Goal: Task Accomplishment & Management: Complete application form

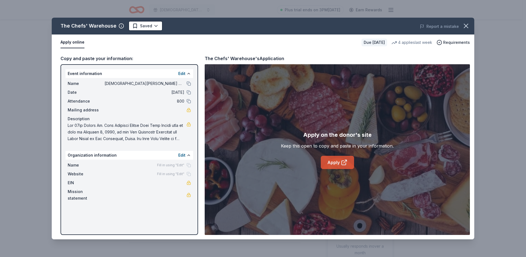
click at [338, 165] on link "Apply" at bounding box center [337, 162] width 33 height 13
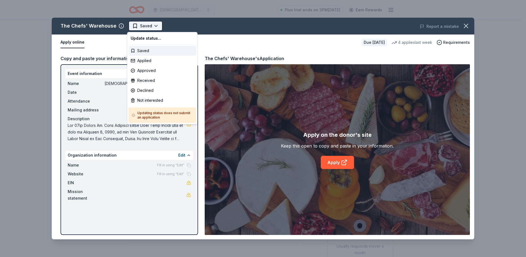
click at [150, 27] on html "[DEMOGRAPHIC_DATA][PERSON_NAME] Lutheran Wild Game Dinner Plus trial ends on 3P…" at bounding box center [263, 128] width 526 height 257
click at [153, 61] on div "Applied" at bounding box center [163, 61] width 68 height 10
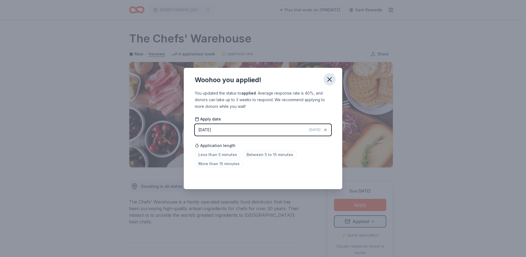
click at [333, 78] on icon "button" at bounding box center [330, 79] width 8 height 8
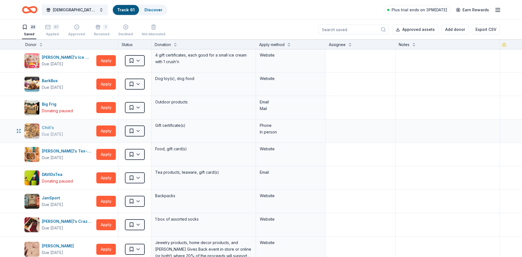
scroll to position [55, 0]
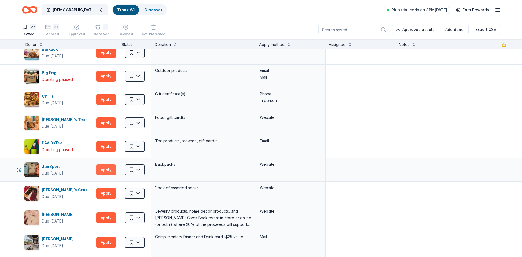
click at [106, 170] on button "Apply" at bounding box center [106, 169] width 20 height 11
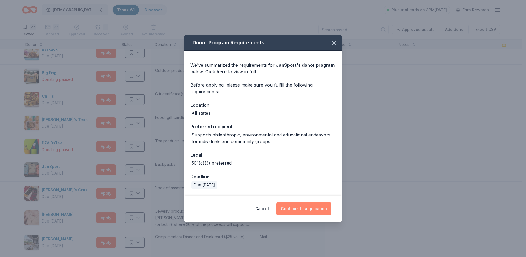
click at [301, 206] on button "Continue to application" at bounding box center [304, 208] width 55 height 13
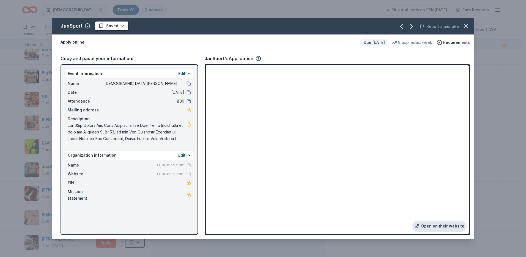
click at [455, 226] on link "Open on their website" at bounding box center [440, 225] width 54 height 11
click at [467, 26] on icon "button" at bounding box center [466, 26] width 4 height 4
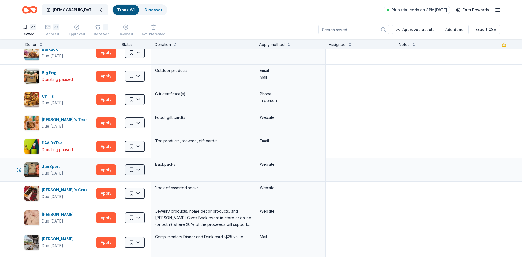
click at [138, 172] on html "St Paul Lutheran Wild Game Dinner Track · 61 Discover Plus trial ends on 3PM, 9…" at bounding box center [261, 128] width 522 height 257
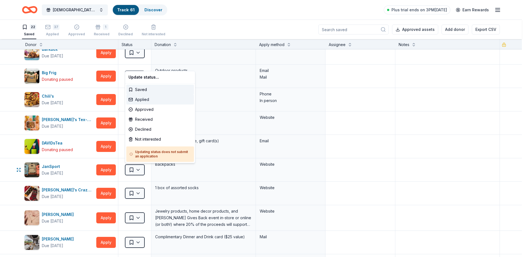
click at [134, 99] on div "Applied" at bounding box center [160, 99] width 68 height 10
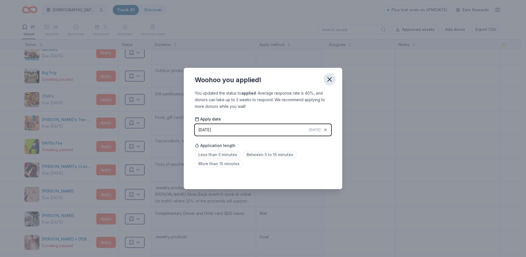
click at [331, 79] on icon "button" at bounding box center [330, 79] width 8 height 8
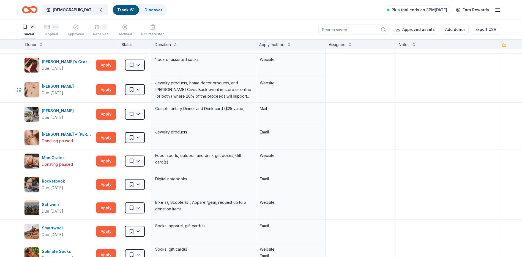
scroll to position [165, 0]
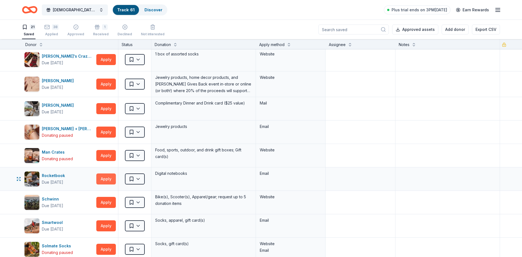
click at [106, 176] on button "Apply" at bounding box center [106, 178] width 20 height 11
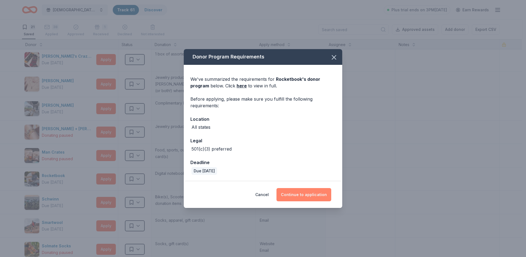
click at [312, 195] on button "Continue to application" at bounding box center [304, 194] width 55 height 13
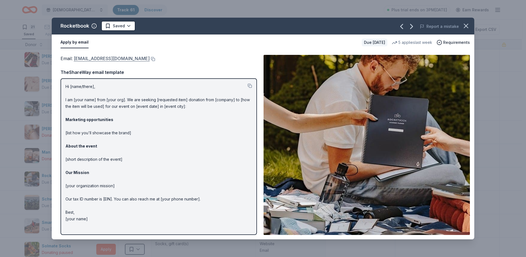
click at [84, 60] on link "communityinvolvement@getrocketbook.com" at bounding box center [112, 58] width 76 height 7
click at [28, 12] on div "Rocketbook Saved Report a mistake Apply by email Due in 114 days 5 applies last…" at bounding box center [263, 128] width 526 height 257
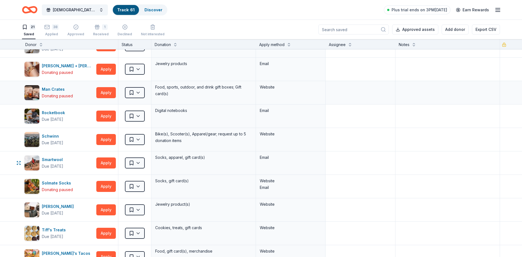
scroll to position [220, 0]
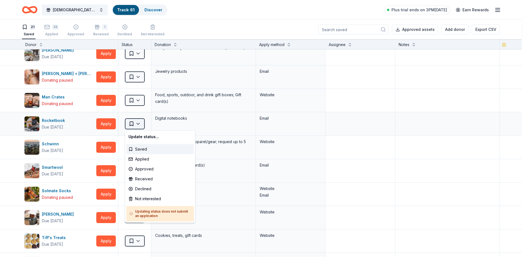
click at [142, 124] on html "St Paul Lutheran Wild Game Dinner Track · 61 Discover Plus trial ends on 3PM, 9…" at bounding box center [263, 128] width 526 height 257
click at [146, 159] on div "Applied" at bounding box center [160, 159] width 68 height 10
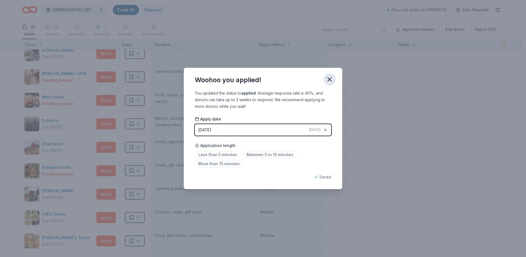
click at [328, 78] on icon "button" at bounding box center [330, 79] width 4 height 4
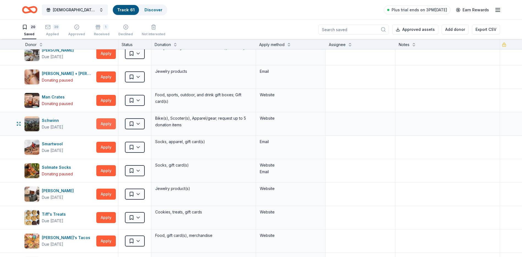
click at [108, 124] on button "Apply" at bounding box center [106, 123] width 20 height 11
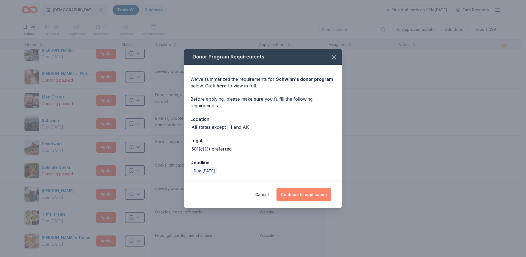
click at [305, 197] on button "Continue to application" at bounding box center [304, 194] width 55 height 13
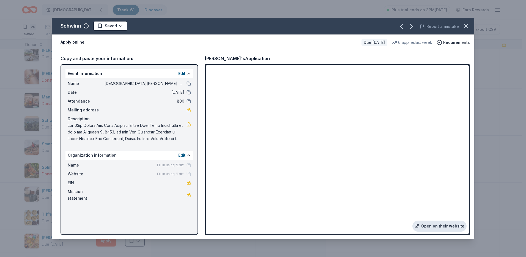
click at [436, 222] on link "Open on their website" at bounding box center [440, 225] width 54 height 11
click at [119, 26] on html "St Paul Lutheran Wild Game Dinner Track · 61 Discover Plus trial ends on 3PM, 9…" at bounding box center [263, 128] width 526 height 257
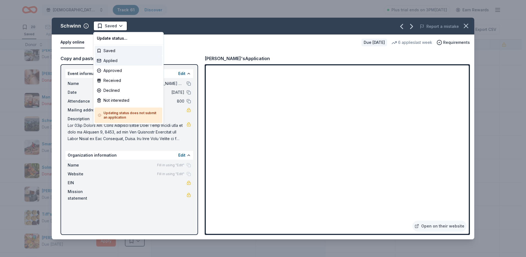
click at [121, 59] on div "Applied" at bounding box center [129, 61] width 68 height 10
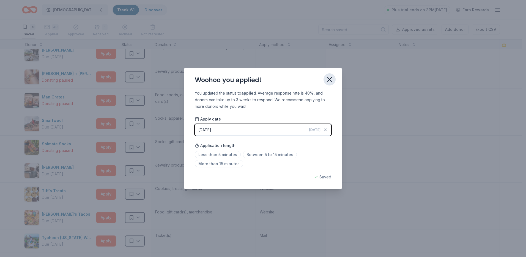
click at [329, 79] on icon "button" at bounding box center [330, 79] width 4 height 4
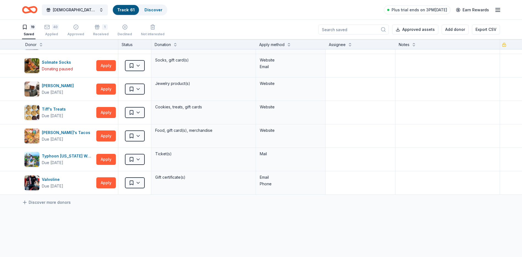
scroll to position [303, 0]
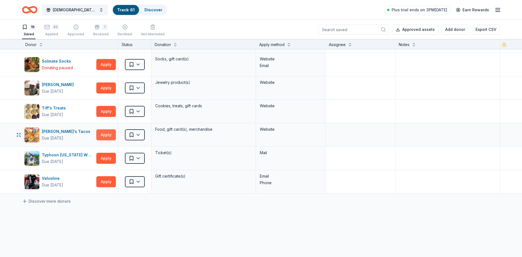
click at [116, 134] on button "Apply" at bounding box center [106, 134] width 20 height 11
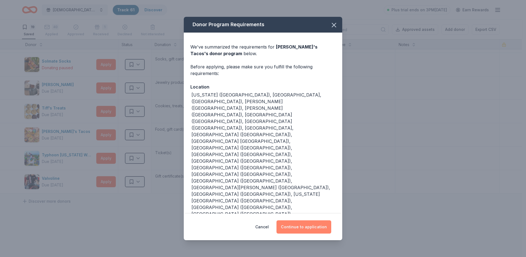
click at [300, 220] on button "Continue to application" at bounding box center [304, 226] width 55 height 13
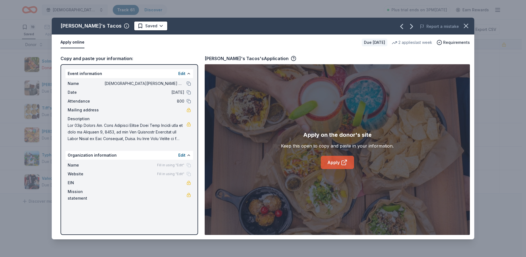
click at [341, 162] on icon at bounding box center [344, 162] width 7 height 7
click at [469, 29] on icon "button" at bounding box center [466, 26] width 8 height 8
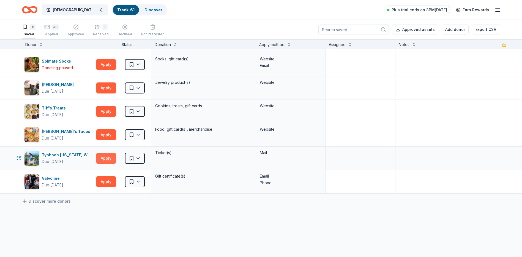
click at [107, 157] on button "Apply" at bounding box center [106, 158] width 20 height 11
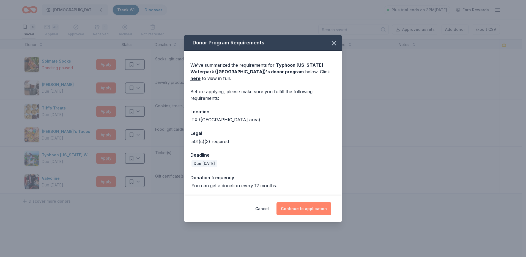
click at [309, 206] on button "Continue to application" at bounding box center [304, 208] width 55 height 13
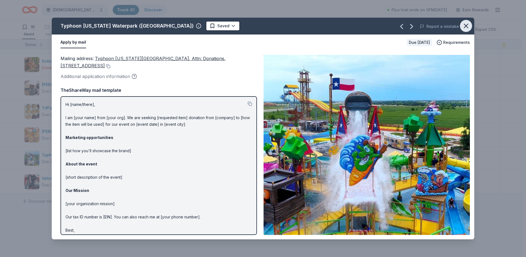
click at [465, 23] on icon "button" at bounding box center [466, 26] width 8 height 8
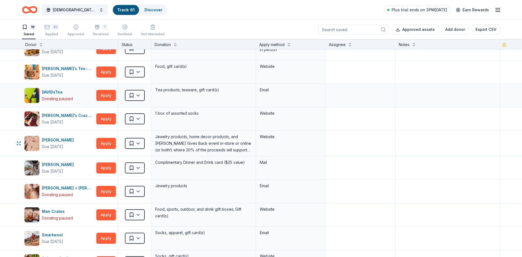
scroll to position [110, 0]
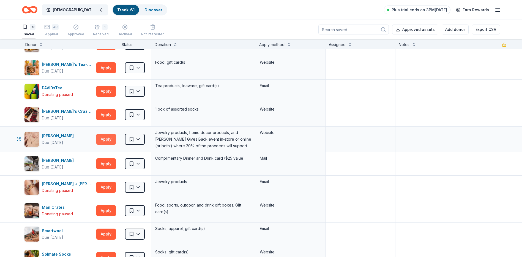
click at [107, 137] on button "Apply" at bounding box center [106, 139] width 20 height 11
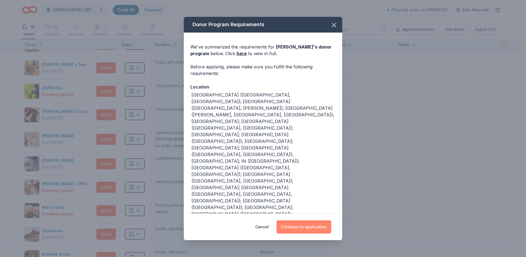
click at [286, 225] on button "Continue to application" at bounding box center [304, 226] width 55 height 13
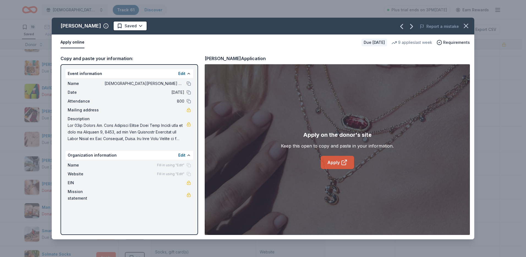
click at [347, 161] on icon at bounding box center [346, 161] width 2 height 2
click at [465, 25] on icon "button" at bounding box center [466, 26] width 8 height 8
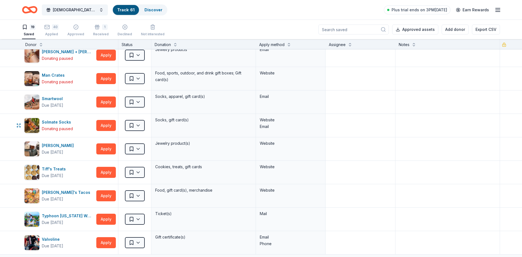
scroll to position [275, 0]
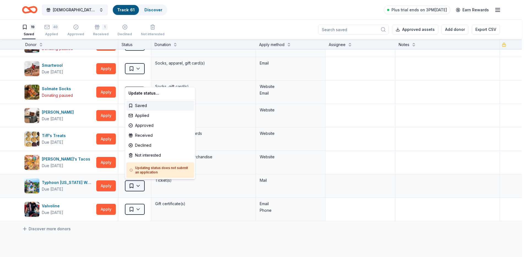
click at [137, 183] on html "St Paul Lutheran Wild Game Dinner Track · 61 Discover Plus trial ends on 3PM, 9…" at bounding box center [263, 128] width 526 height 257
click at [142, 115] on div "Applied" at bounding box center [160, 115] width 68 height 10
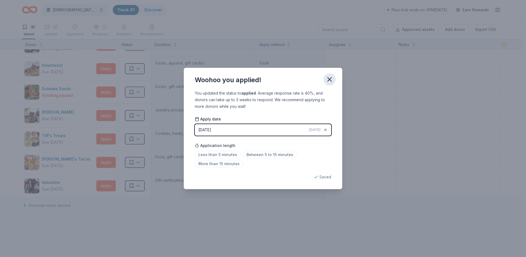
click at [330, 79] on icon "button" at bounding box center [330, 79] width 4 height 4
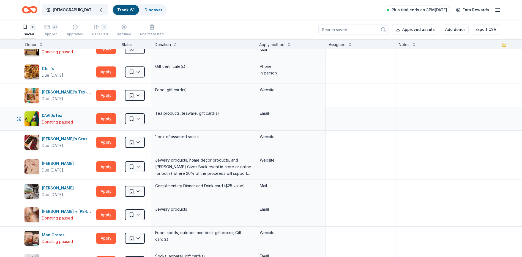
scroll to position [0, 0]
